Goal: Navigation & Orientation: Find specific page/section

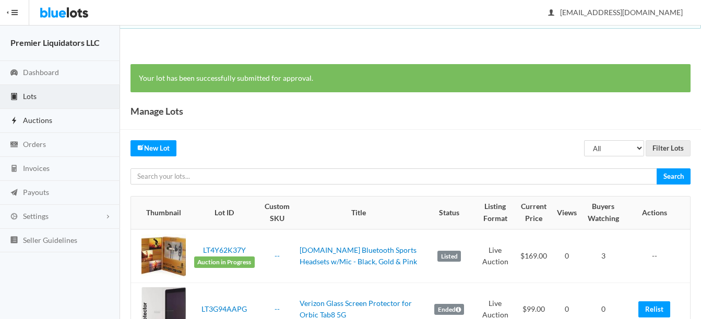
click at [41, 117] on span "Auctions" at bounding box center [37, 120] width 29 height 9
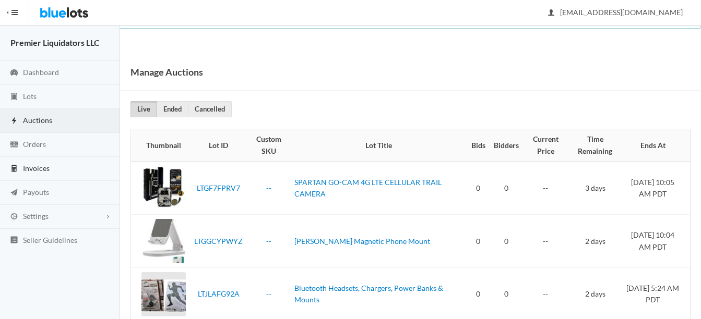
click at [34, 165] on span "Invoices" at bounding box center [36, 168] width 27 height 9
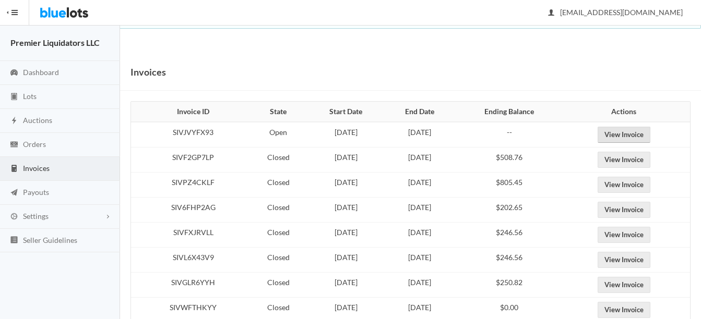
click at [643, 134] on link "View Invoice" at bounding box center [623, 135] width 53 height 16
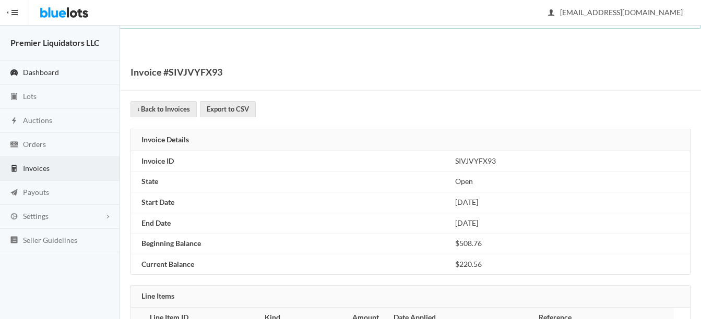
click at [38, 75] on span "Dashboard" at bounding box center [41, 72] width 36 height 9
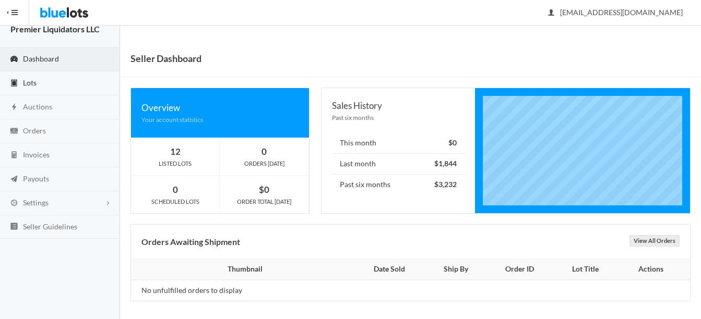
scroll to position [17, 0]
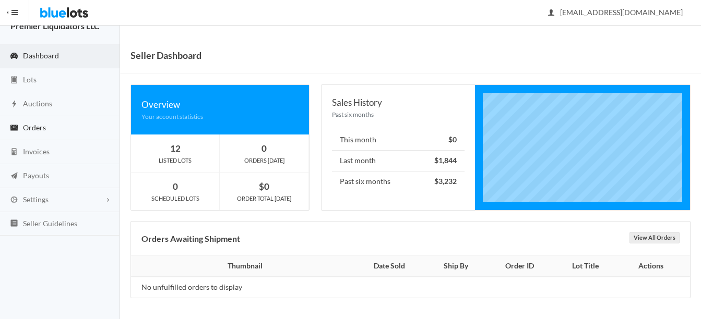
click at [30, 127] on span "Orders" at bounding box center [34, 127] width 23 height 9
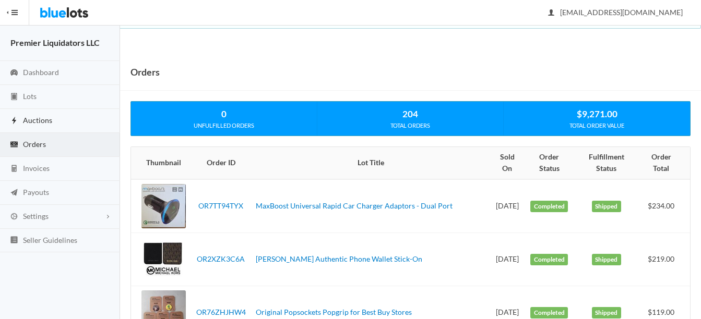
click at [33, 117] on span "Auctions" at bounding box center [37, 120] width 29 height 9
